Goal: Check status: Check status

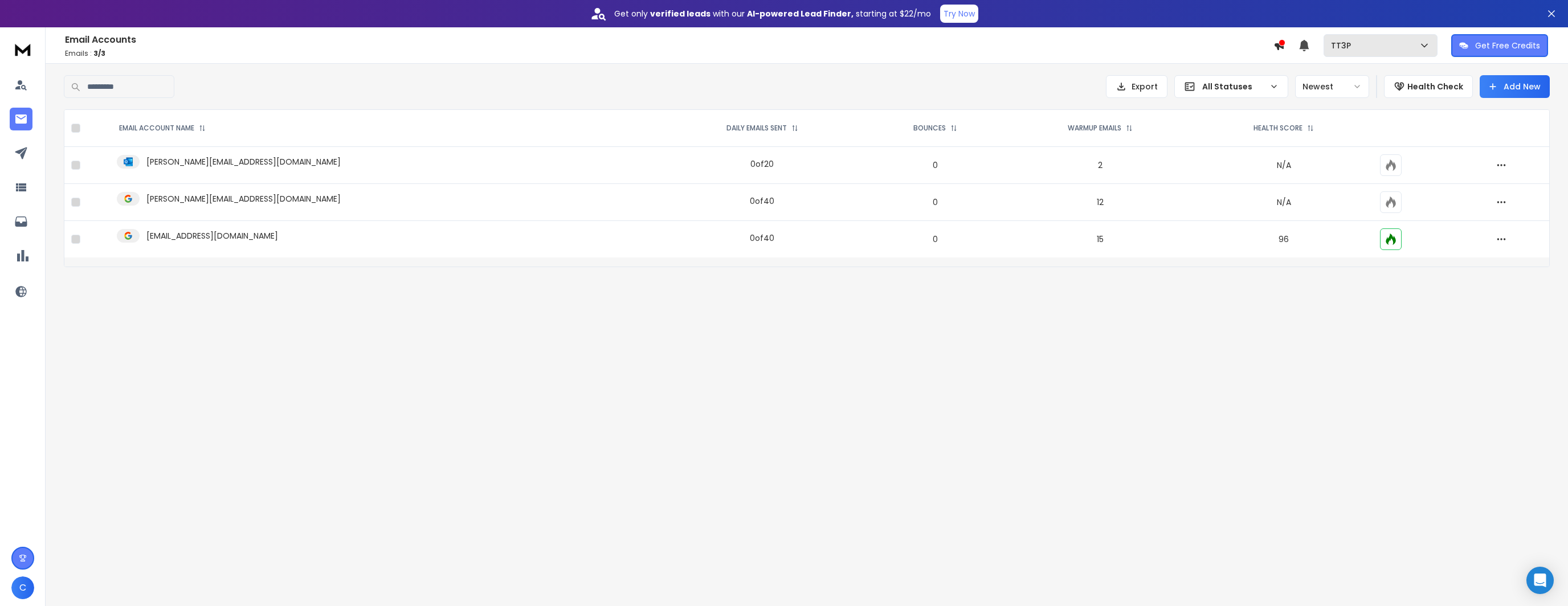
click at [1414, 36] on button "TT3P" at bounding box center [1381, 45] width 114 height 23
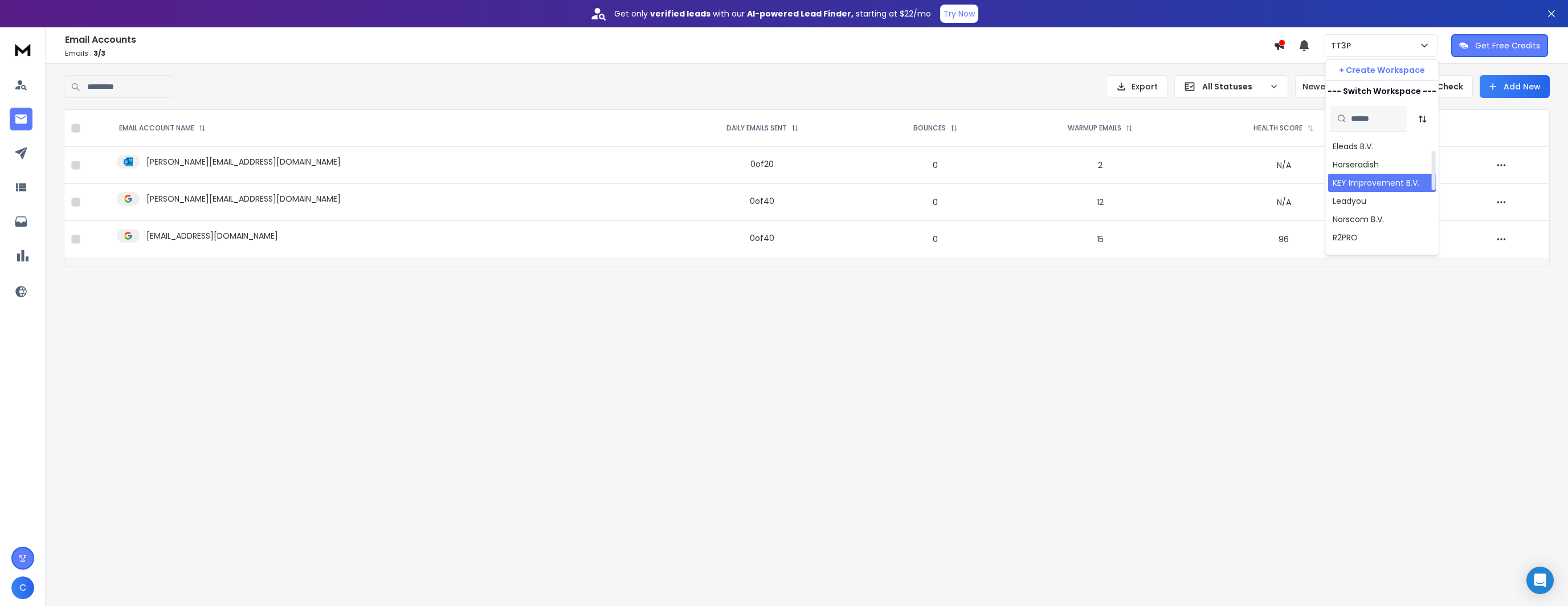
scroll to position [57, 0]
click at [1363, 219] on div "Norscom B.V." at bounding box center [1358, 219] width 51 height 12
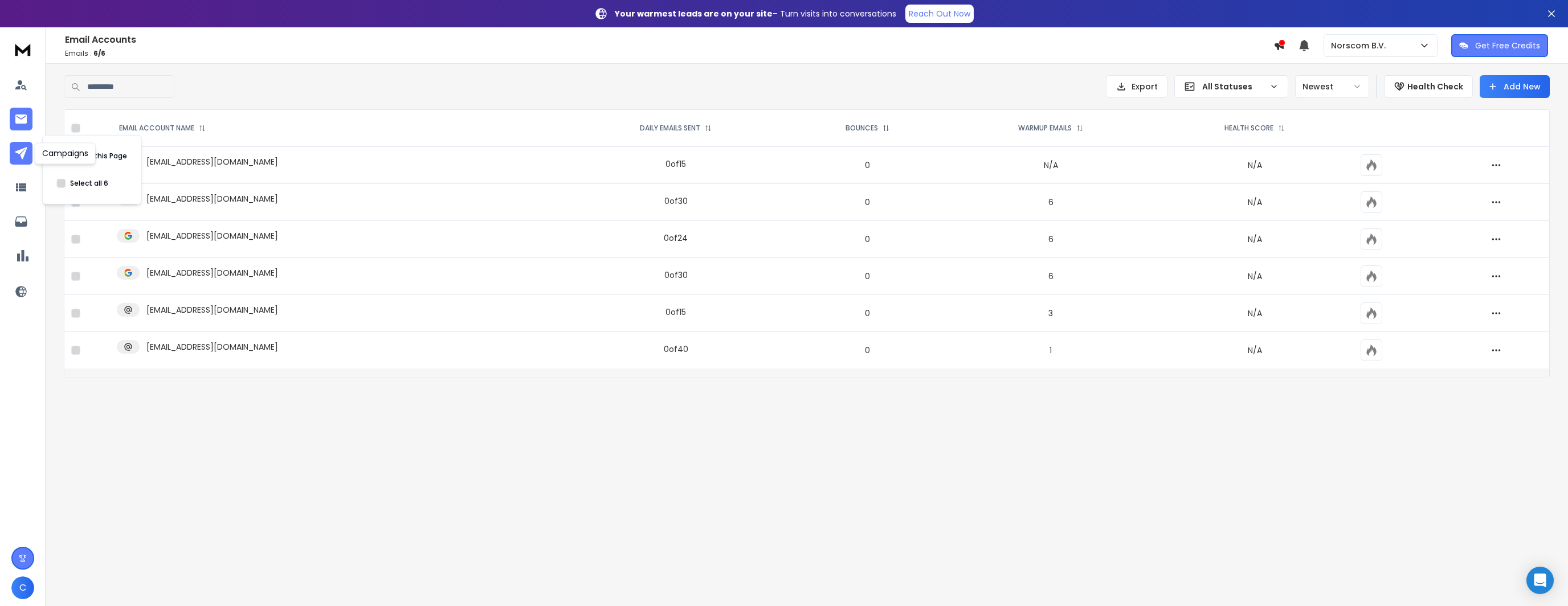
click at [20, 154] on icon at bounding box center [20, 153] width 12 height 12
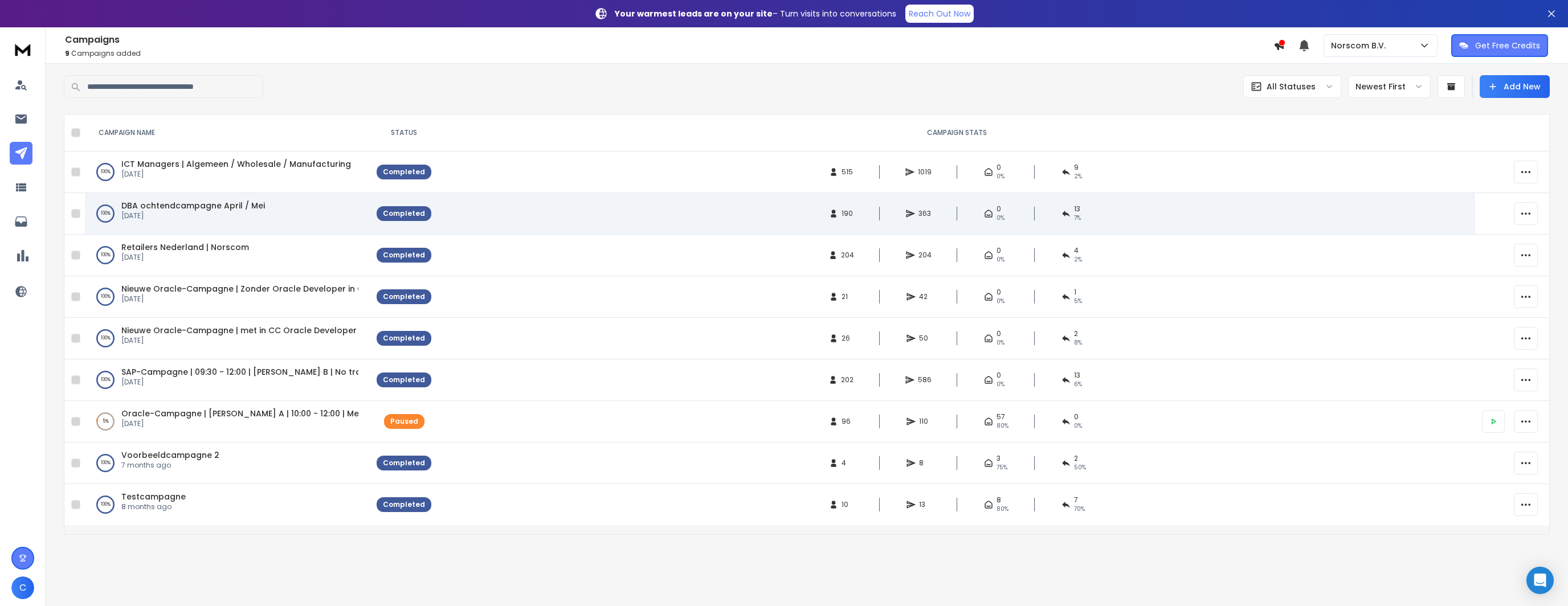
click at [220, 207] on span "DBA ochtendcampagne April / Mei" at bounding box center [193, 206] width 144 height 12
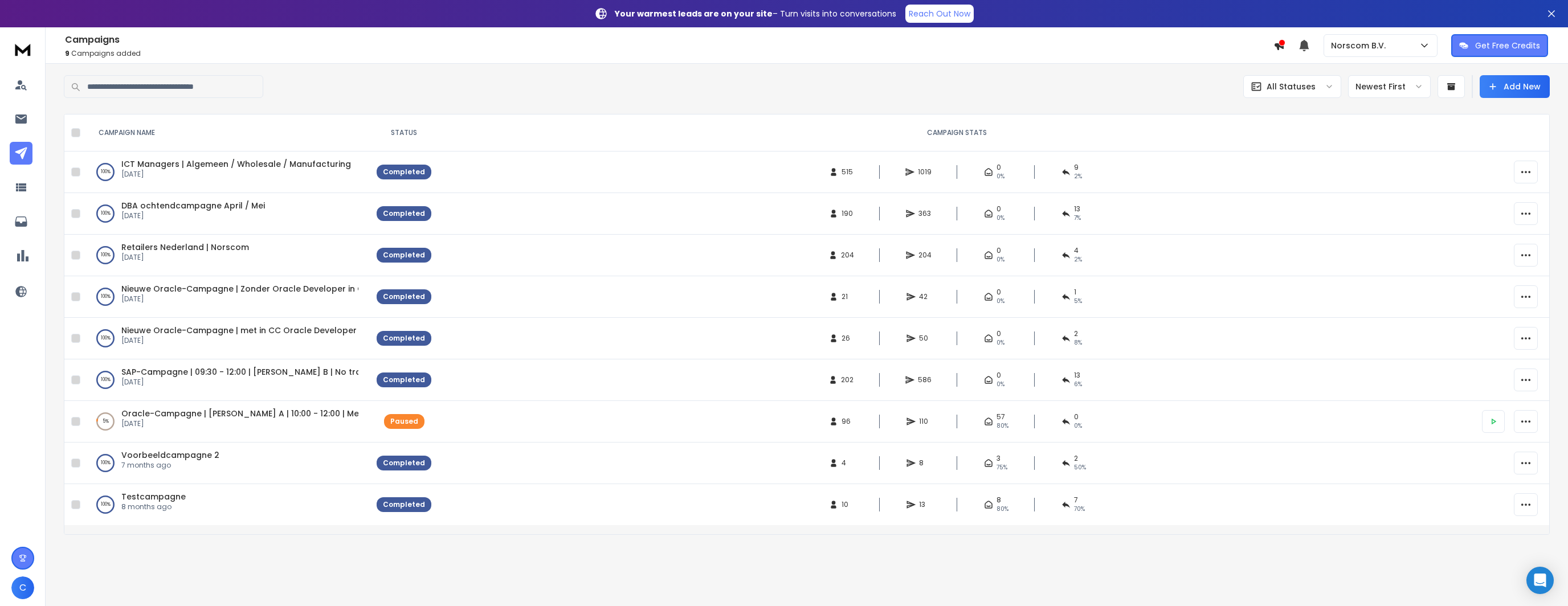
click at [526, 85] on div at bounding box center [436, 86] width 743 height 23
click at [208, 109] on div "Campaigns 9 Campaigns Added All Statuses Newest First Add New CAMPAIGN NAME STA…" at bounding box center [807, 304] width 1486 height 460
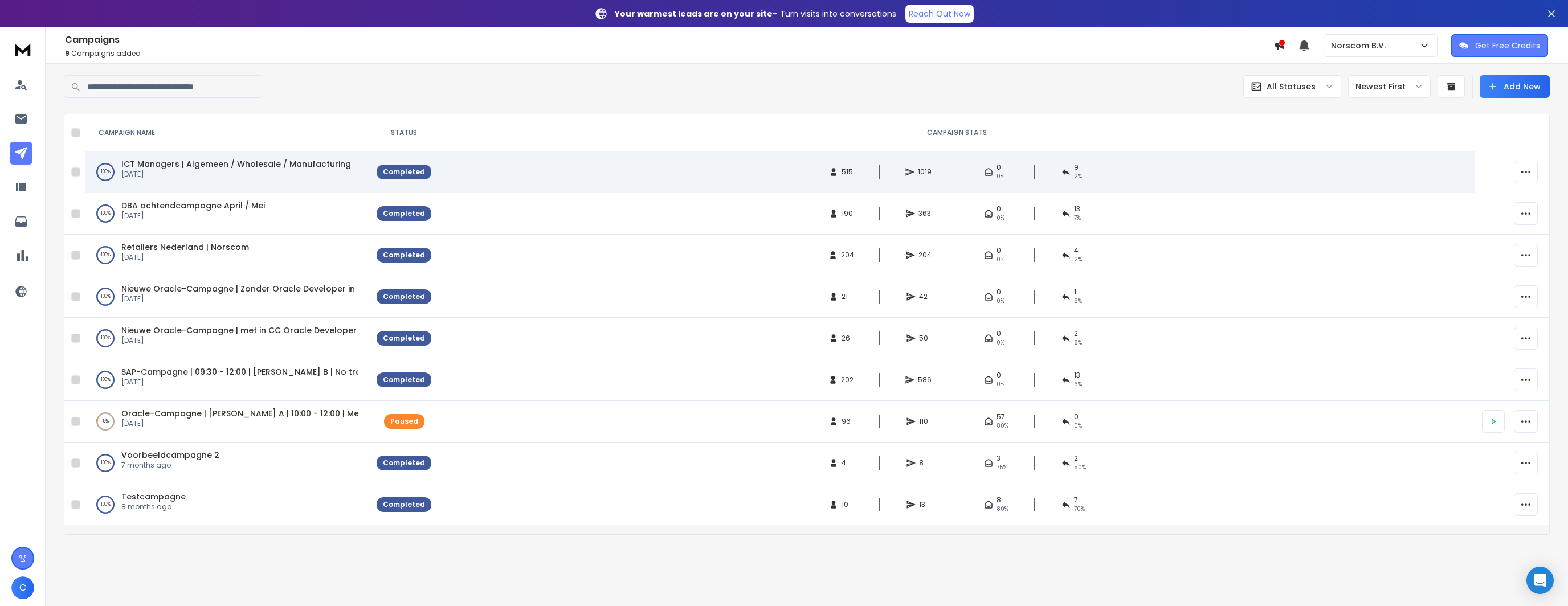
click at [197, 163] on span "ICT Managers | Algemeen / Wholesale / Manufacturing" at bounding box center [236, 164] width 230 height 12
click at [146, 165] on span "ICT Managers | Algemeen / Wholesale / Manufacturing" at bounding box center [236, 164] width 230 height 12
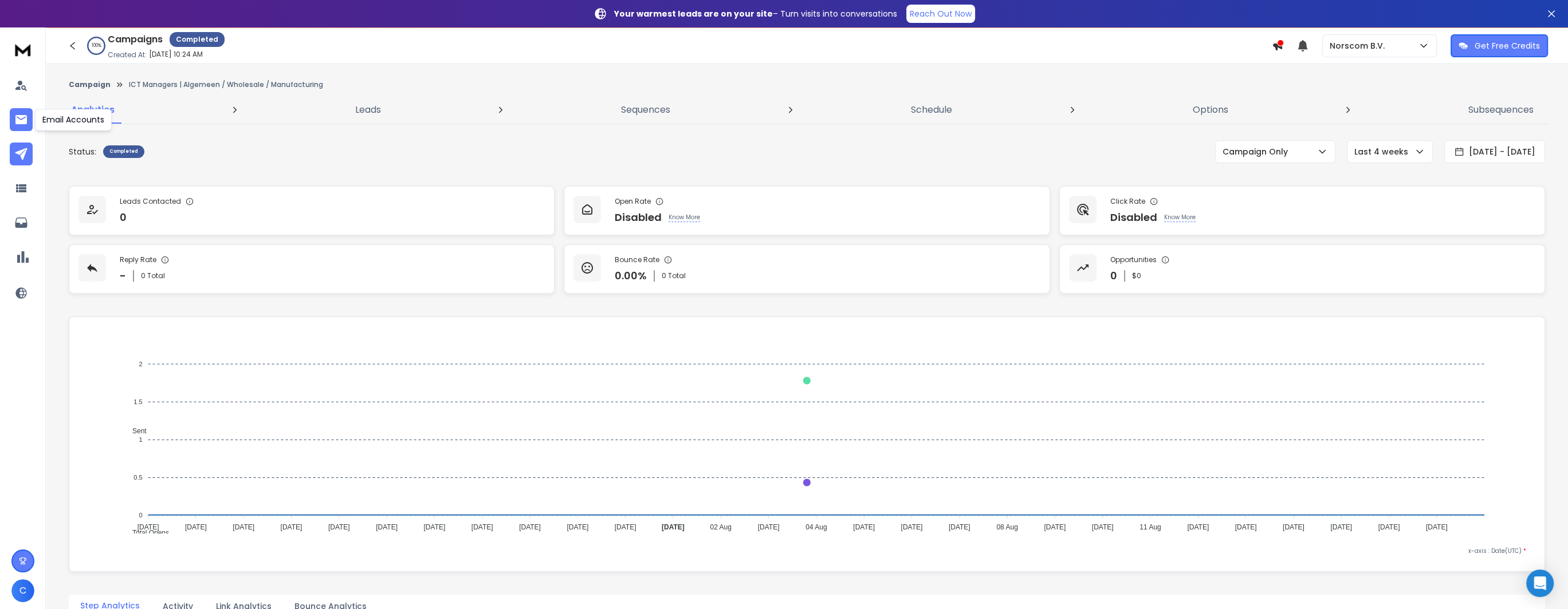
click at [23, 127] on link at bounding box center [21, 119] width 23 height 23
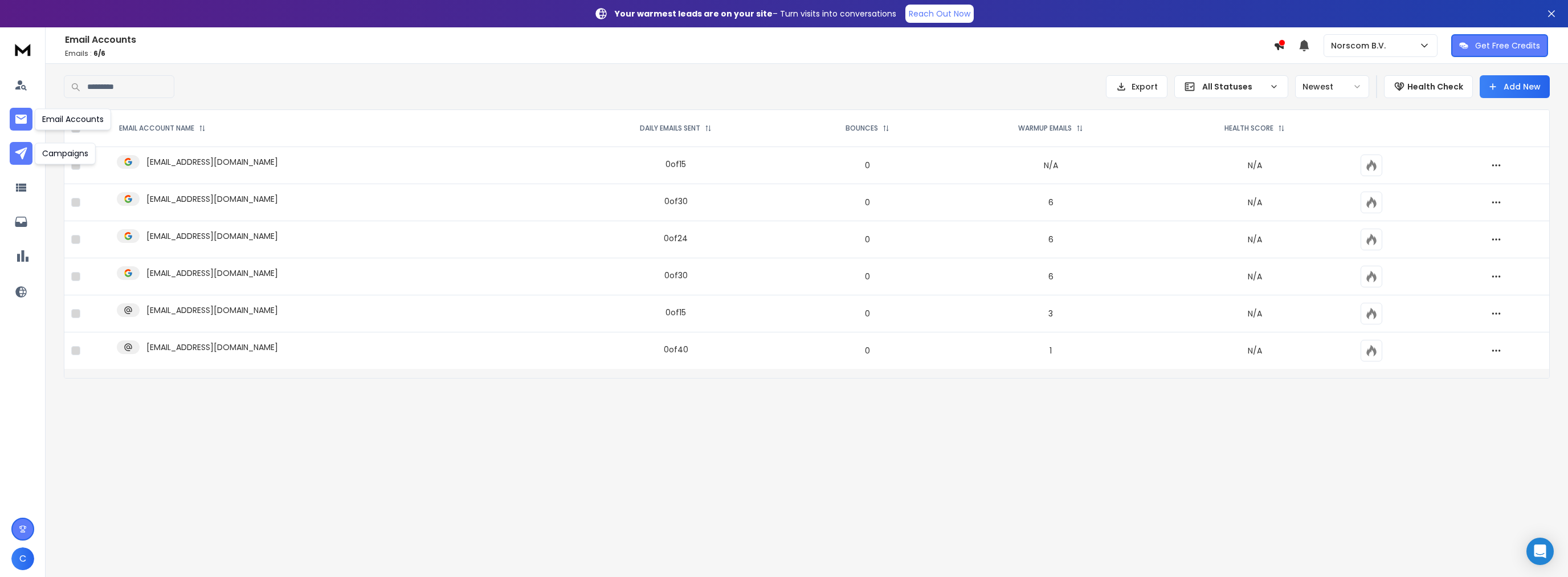
click at [20, 146] on icon at bounding box center [21, 153] width 14 height 14
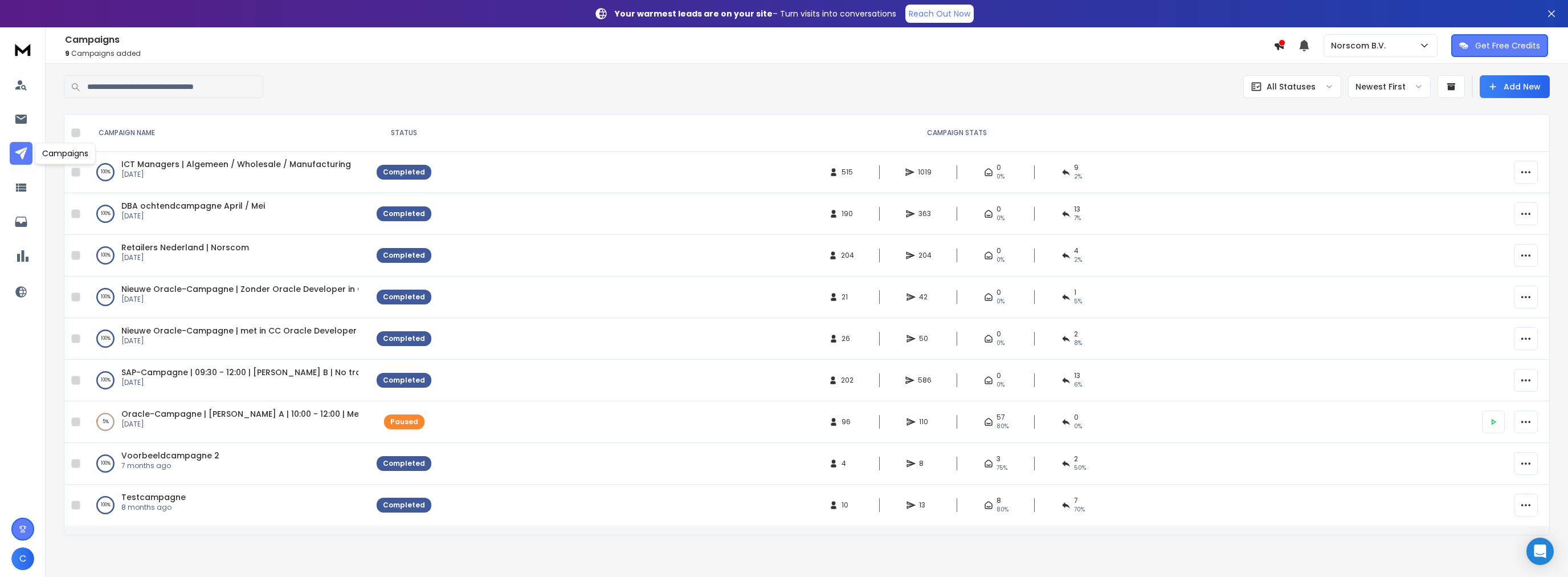
click at [624, 93] on div at bounding box center [436, 86] width 743 height 23
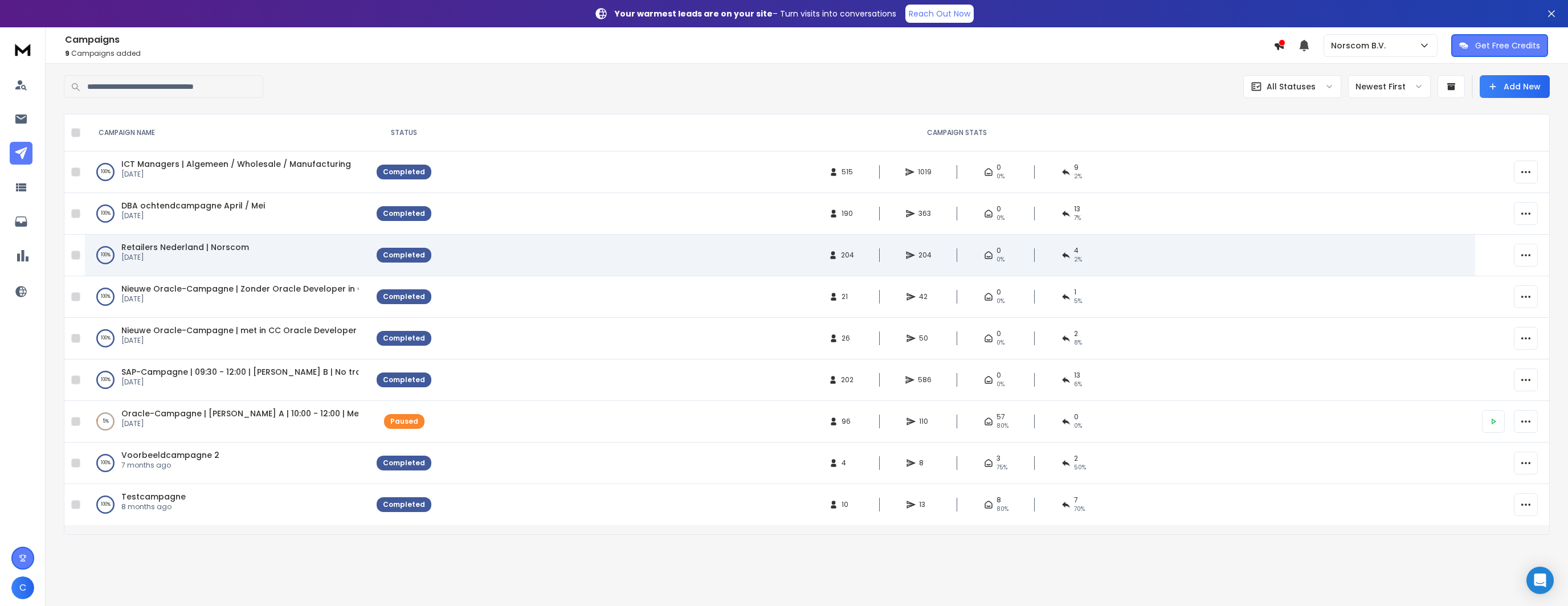
click at [243, 252] on div "100 % Retailers [GEOGRAPHIC_DATA] | Norscom [DATE]" at bounding box center [227, 256] width 262 height 28
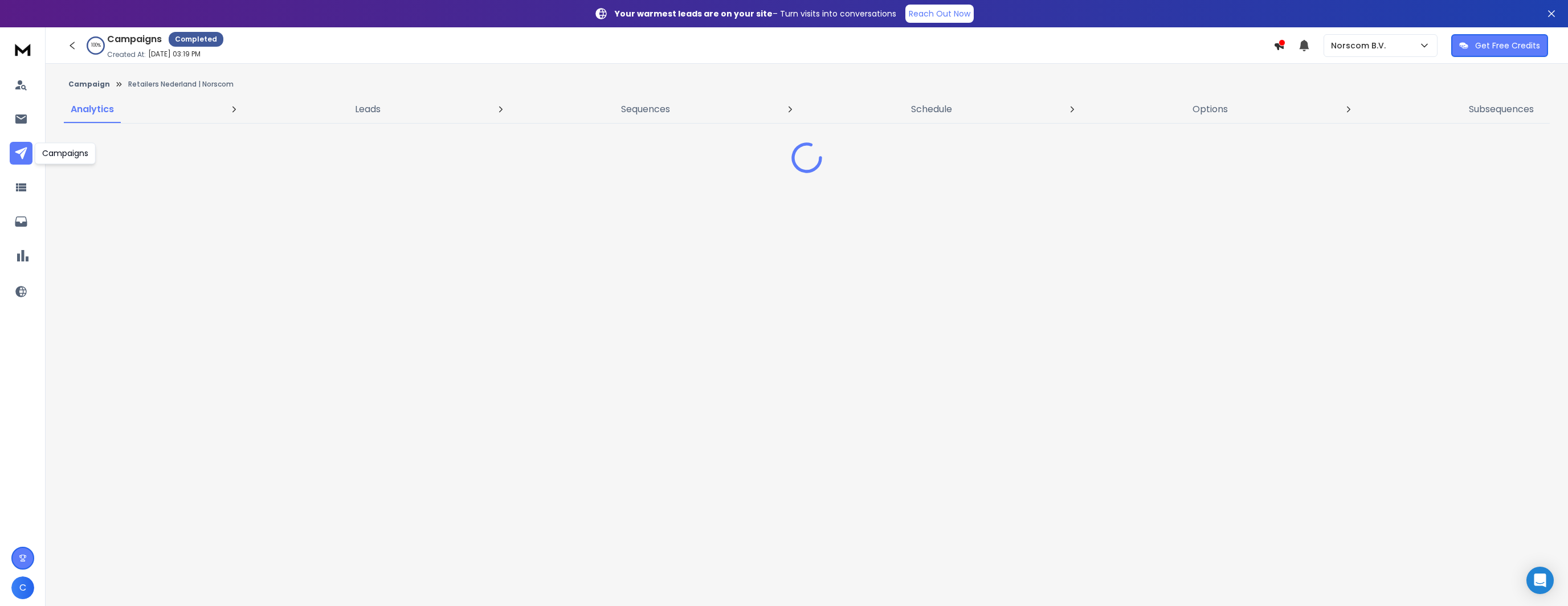
click at [19, 147] on icon at bounding box center [21, 153] width 14 height 14
